Goal: Information Seeking & Learning: Learn about a topic

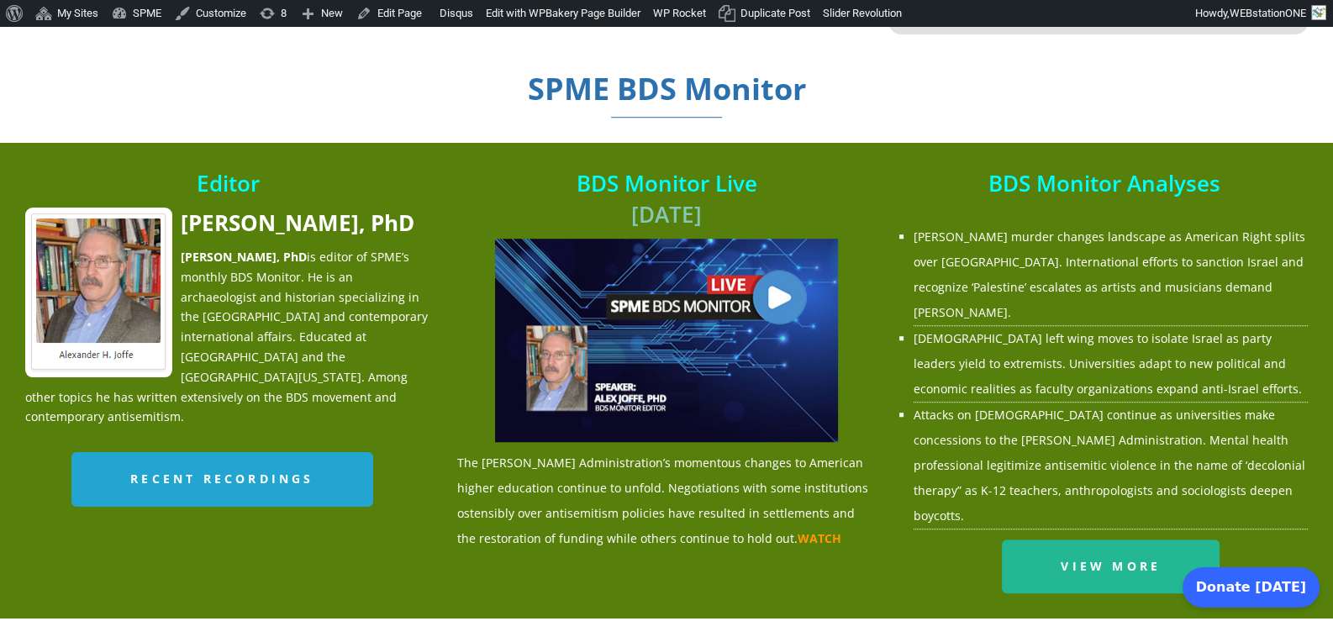
scroll to position [1961, 0]
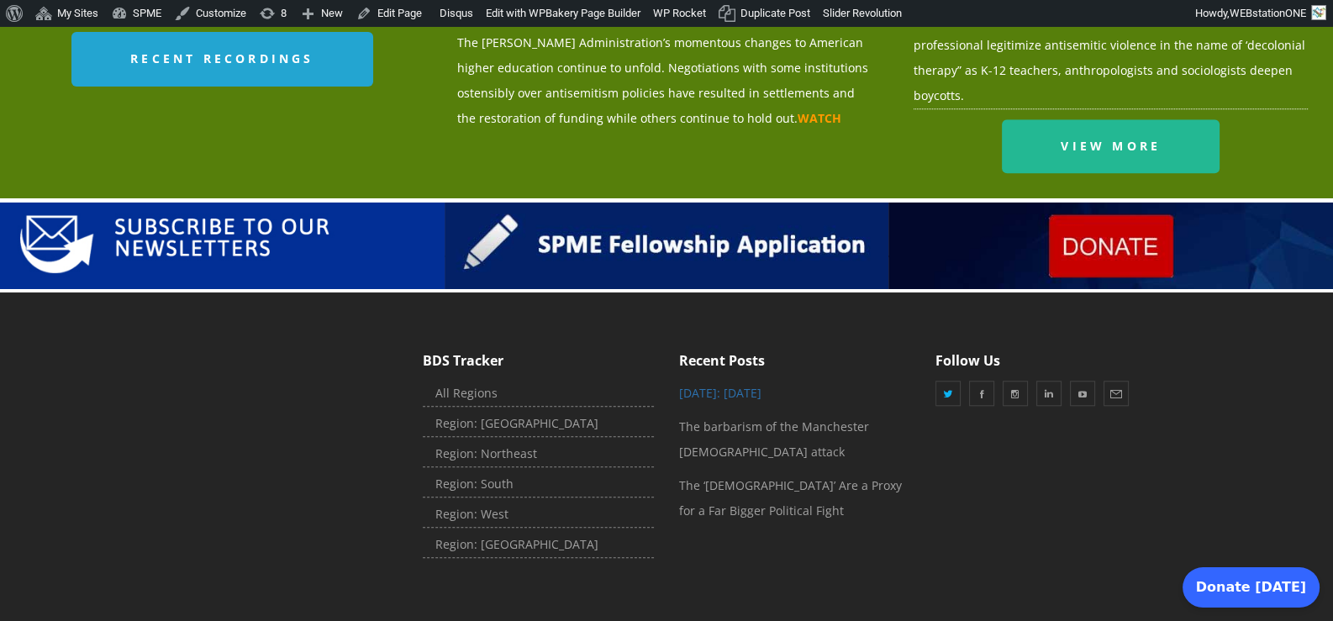
click at [762, 385] on link "[DATE]: [DATE]" at bounding box center [720, 393] width 82 height 16
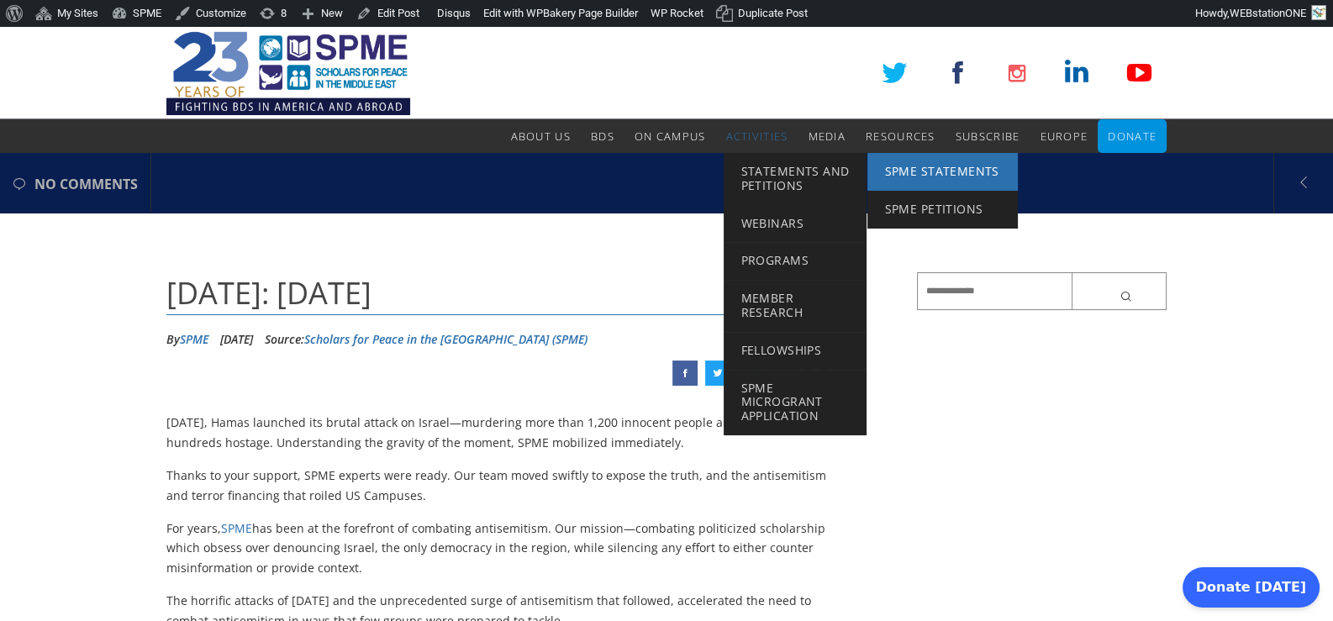
click at [904, 164] on span "SPME Statements" at bounding box center [941, 171] width 114 height 16
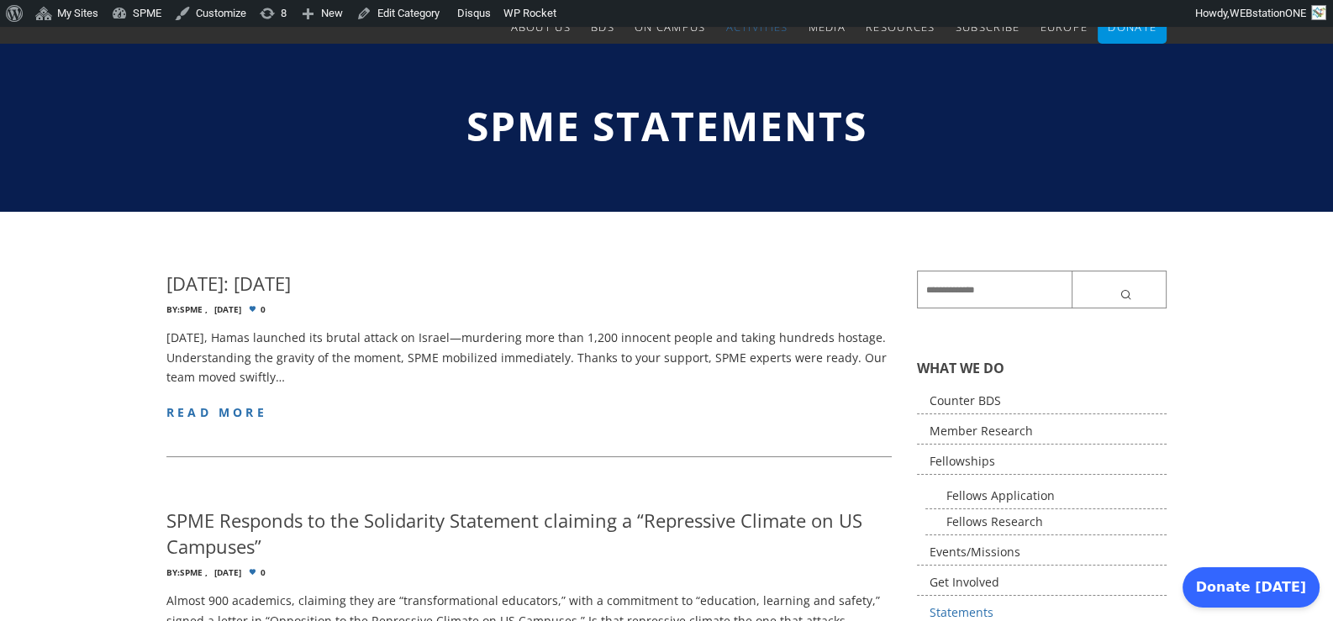
scroll to position [140, 0]
